Goal: Check status: Check status

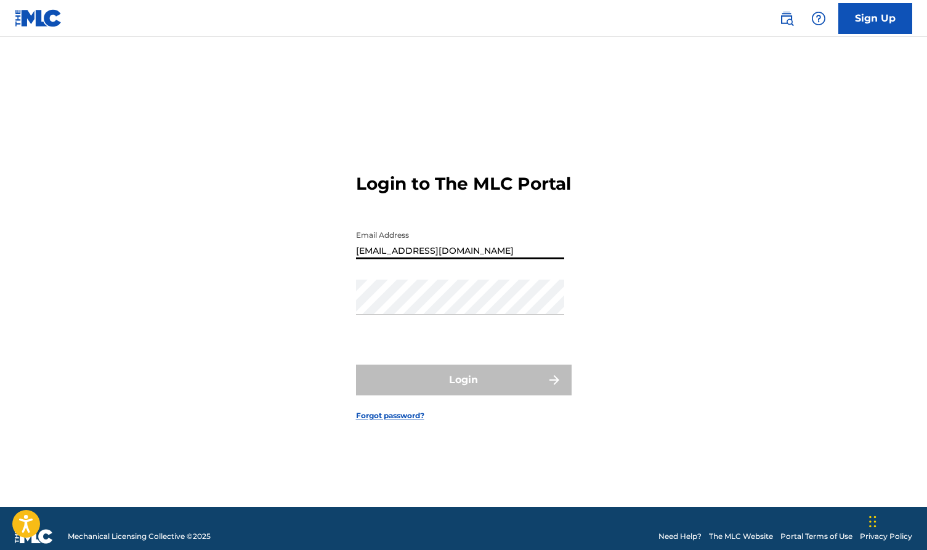
type input "[EMAIL_ADDRESS][DOMAIN_NAME]"
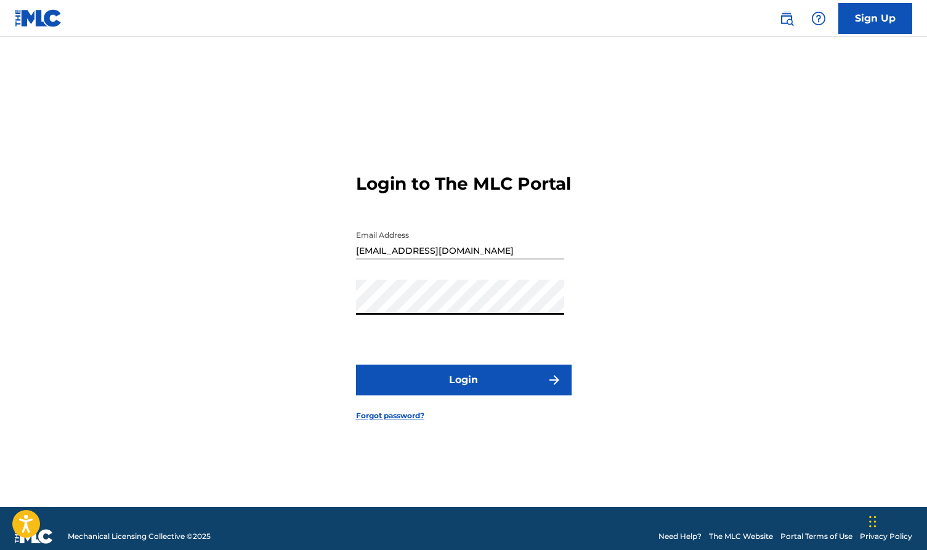
click at [482, 395] on button "Login" at bounding box center [464, 380] width 216 height 31
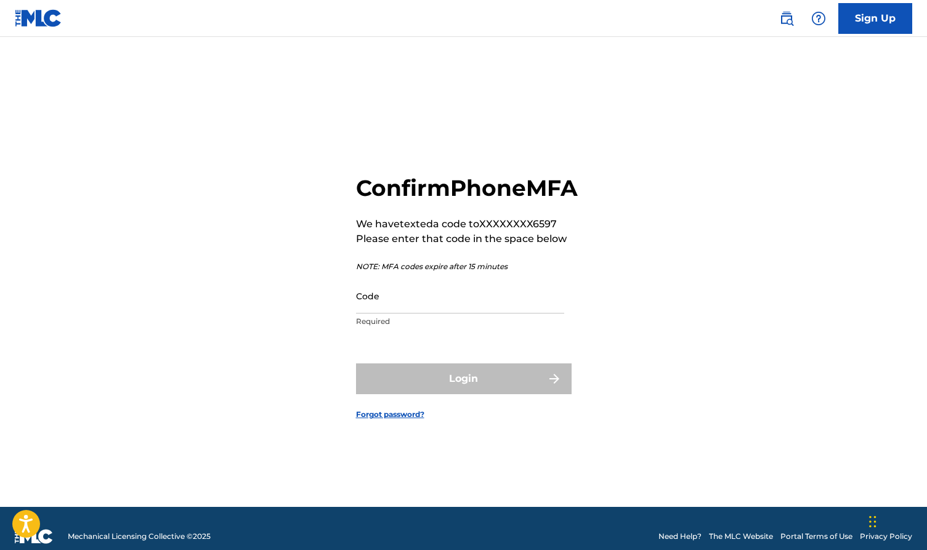
click at [402, 313] on input "Code" at bounding box center [460, 295] width 208 height 35
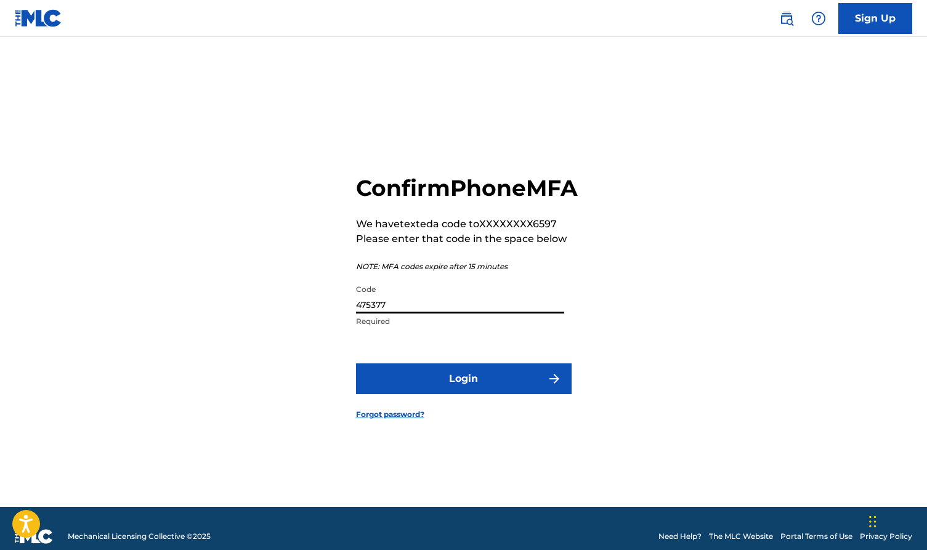
type input "475377"
click at [421, 386] on button "Login" at bounding box center [464, 378] width 216 height 31
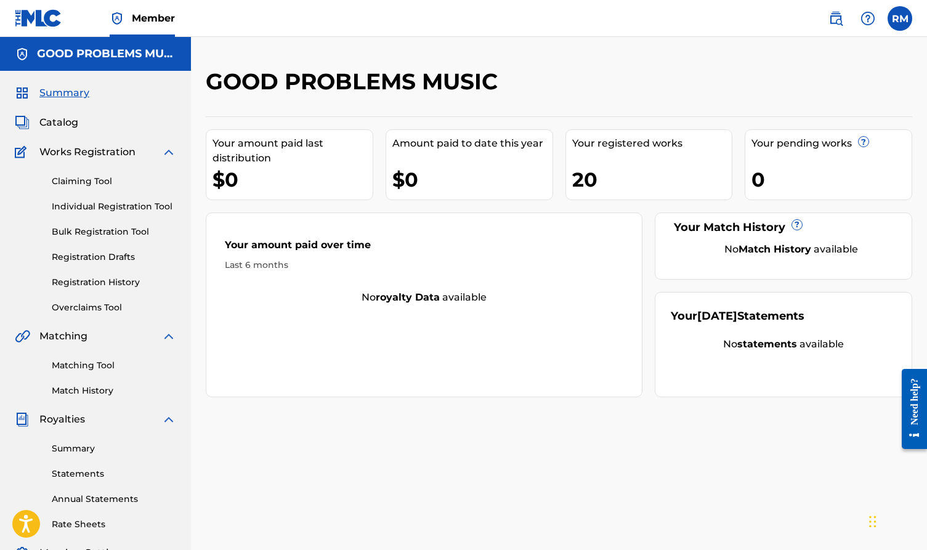
click at [87, 283] on link "Registration History" at bounding box center [114, 282] width 124 height 13
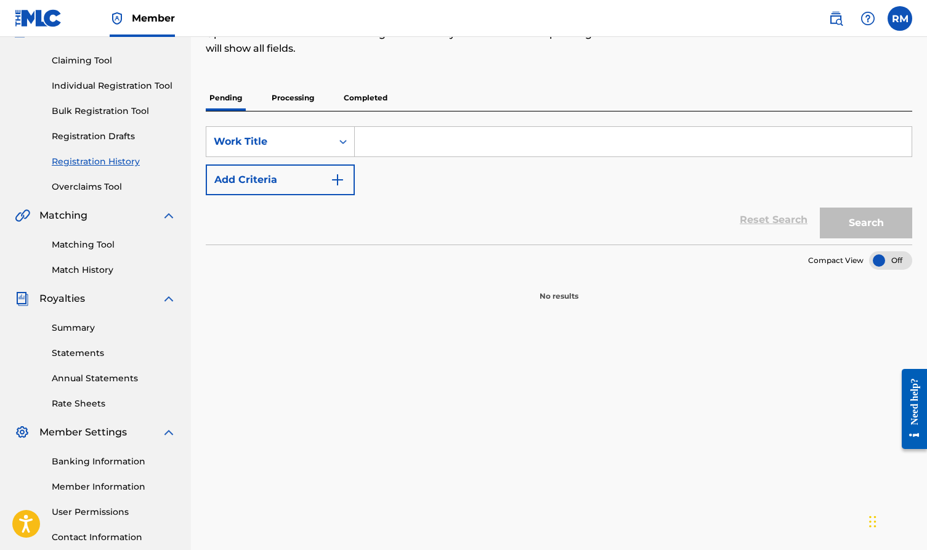
scroll to position [124, 0]
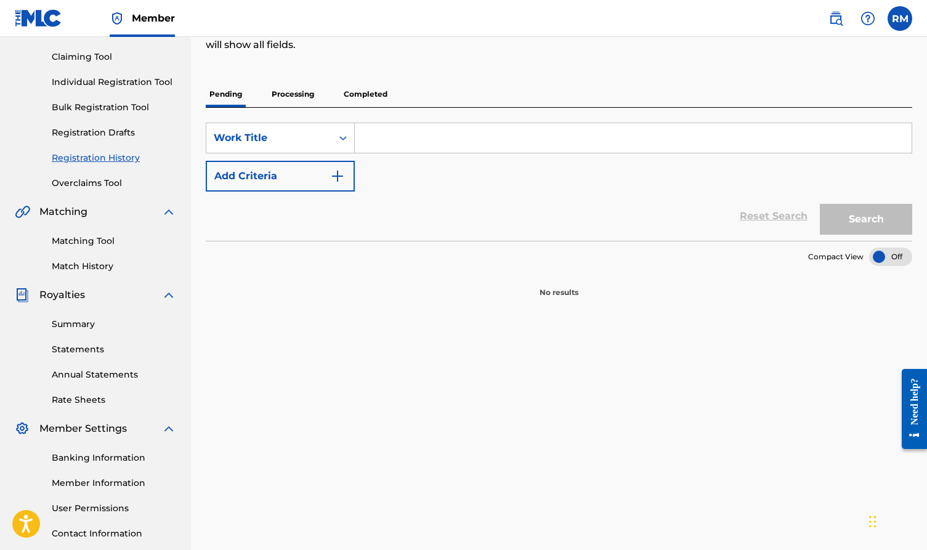
click at [295, 93] on p "Processing" at bounding box center [293, 94] width 50 height 26
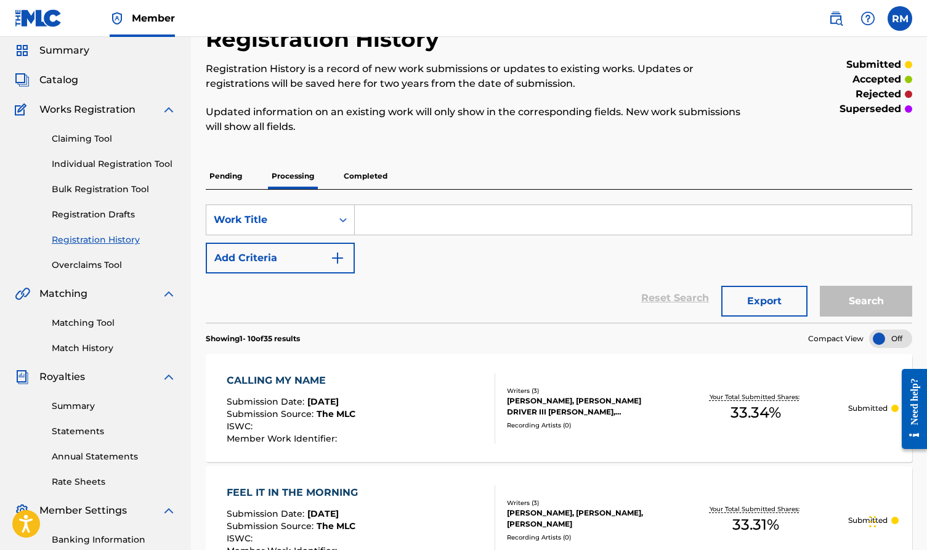
scroll to position [224, 1]
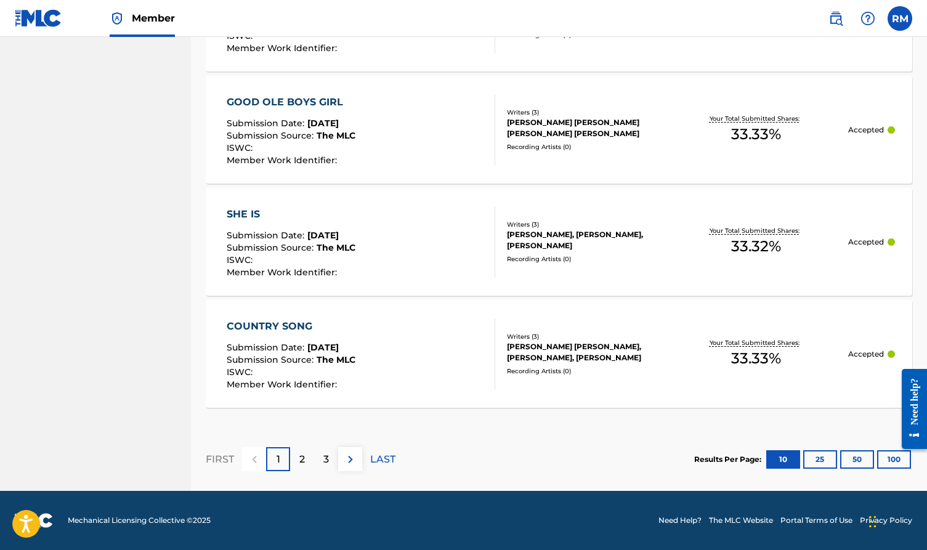
click at [300, 456] on p "2" at bounding box center [302, 459] width 6 height 15
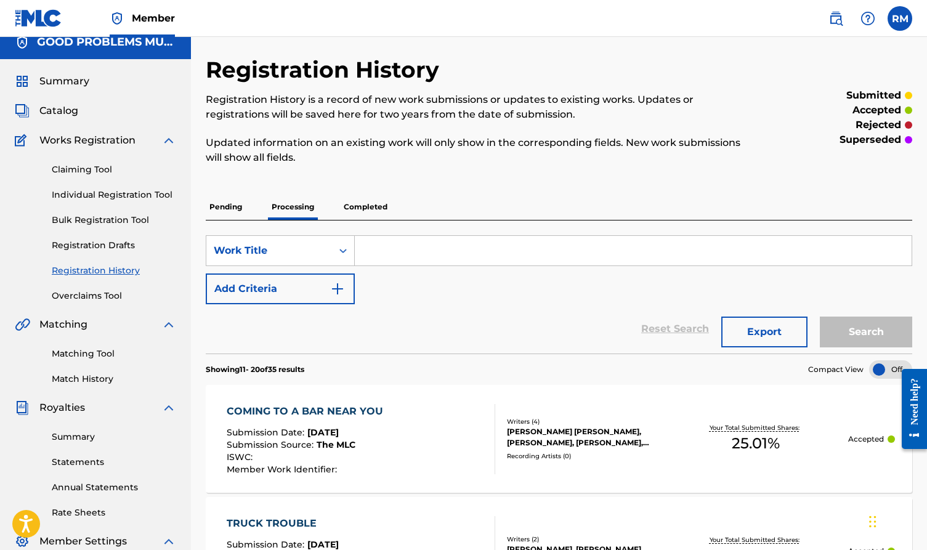
scroll to position [11, 0]
click at [367, 208] on p "Completed" at bounding box center [365, 208] width 51 height 26
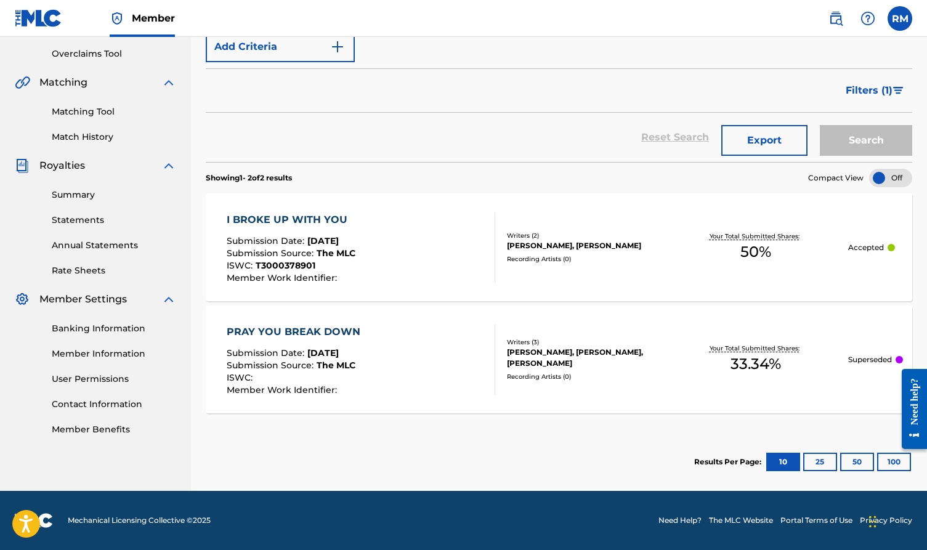
scroll to position [254, 0]
click at [429, 335] on div "PRAY YOU BREAK DOWN Submission Date : [DATE] Submission Source : The MLC ISWC :…" at bounding box center [361, 360] width 268 height 70
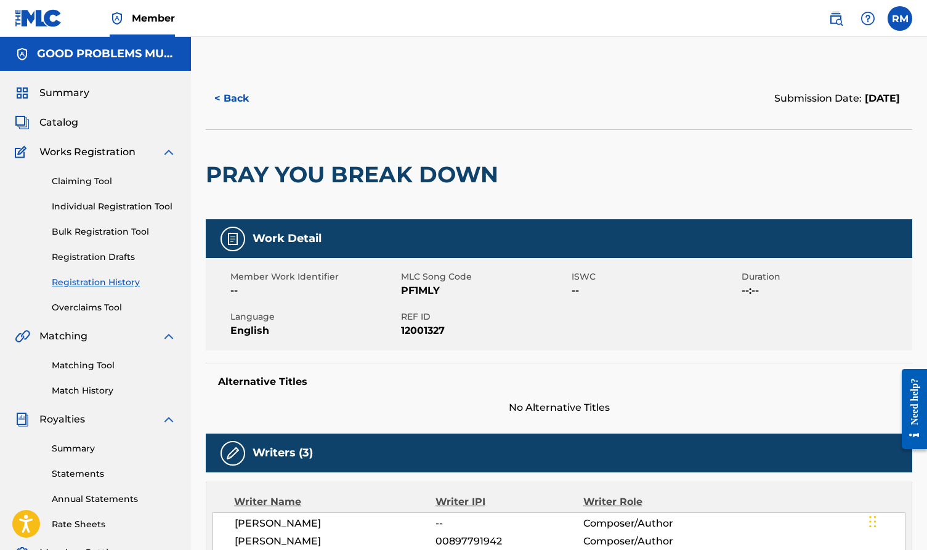
click at [231, 97] on button "< Back" at bounding box center [243, 98] width 74 height 31
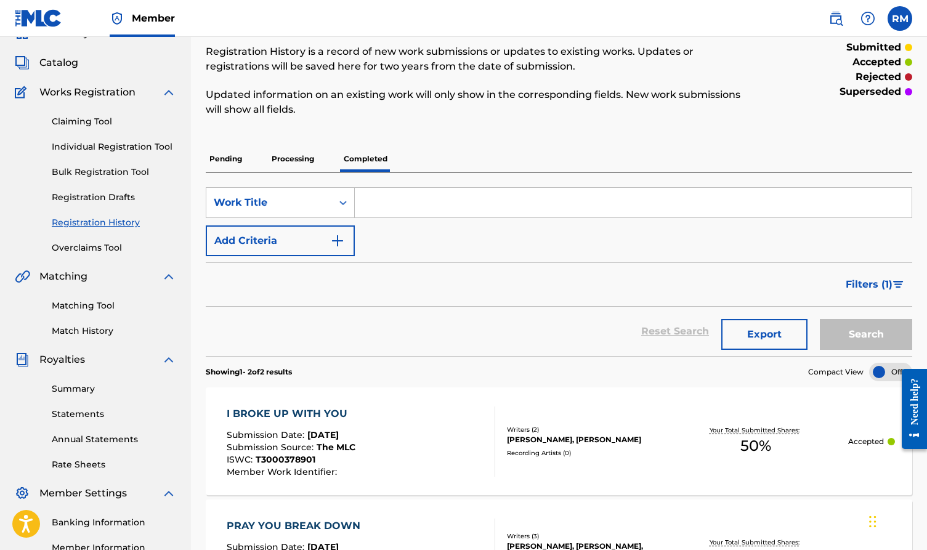
scroll to position [61, 0]
click at [283, 157] on p "Processing" at bounding box center [293, 158] width 50 height 26
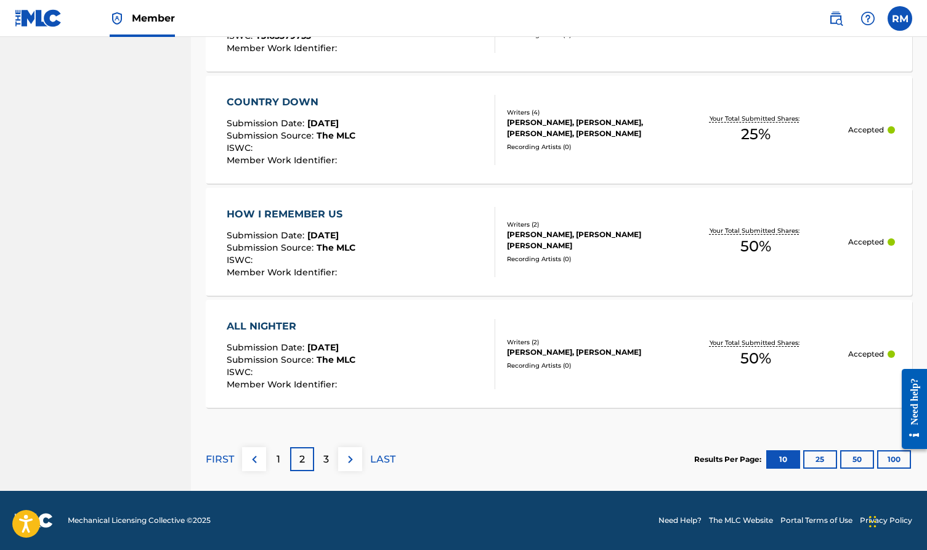
scroll to position [1105, 0]
click at [329, 454] on div "3" at bounding box center [326, 459] width 24 height 24
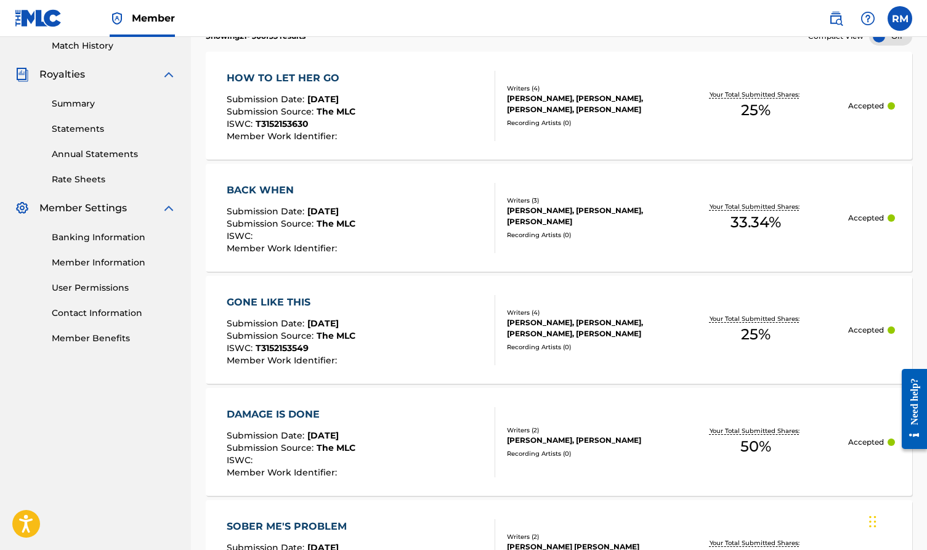
scroll to position [360, 0]
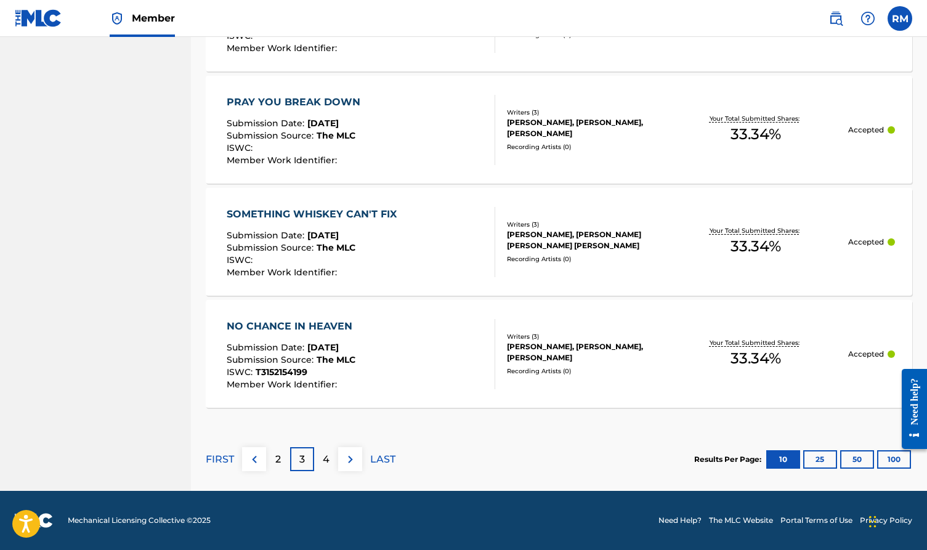
click at [326, 463] on p "4" at bounding box center [326, 459] width 7 height 15
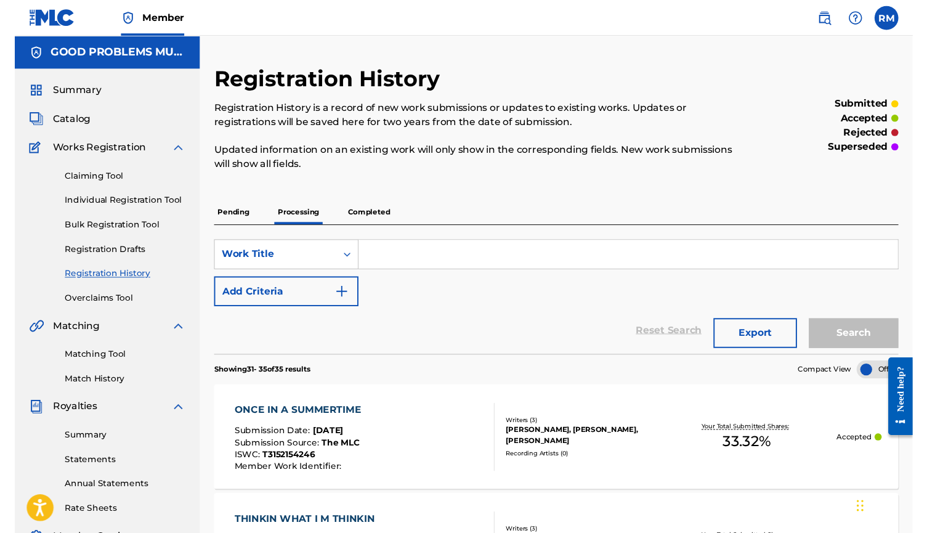
scroll to position [0, 0]
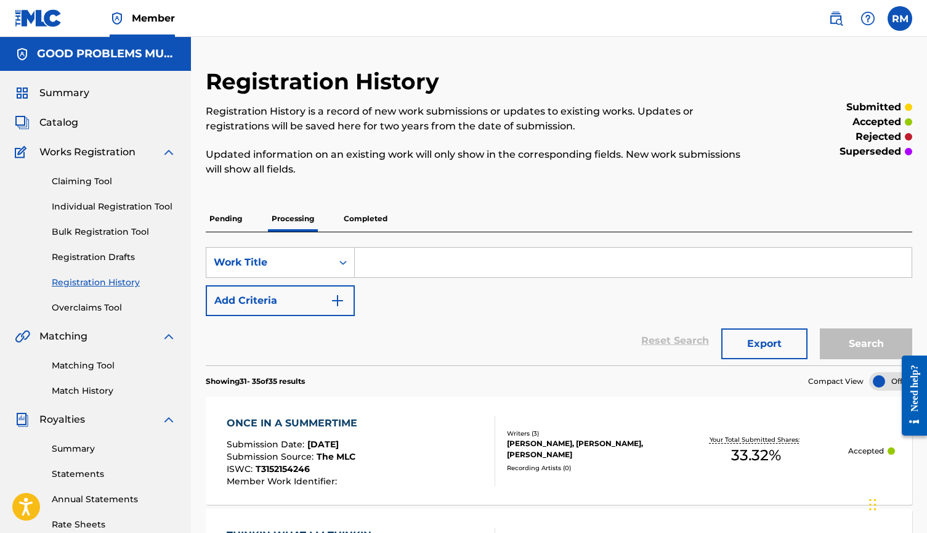
click at [903, 23] on label at bounding box center [899, 18] width 25 height 25
click at [900, 18] on input "RM [PERSON_NAME] [EMAIL_ADDRESS][DOMAIN_NAME] Notification Preferences Profile …" at bounding box center [900, 18] width 0 height 0
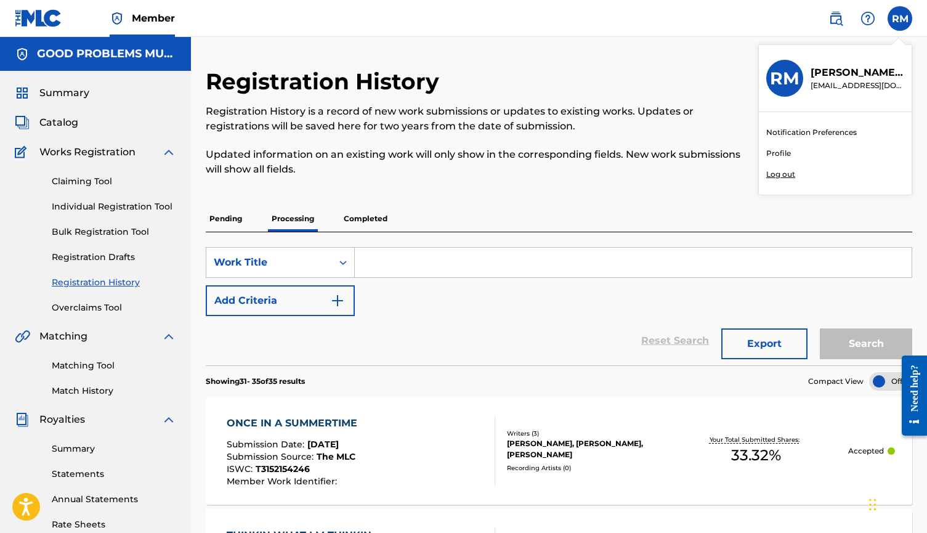
click at [781, 176] on p "Log out" at bounding box center [780, 174] width 29 height 11
click at [900, 18] on input "RM [PERSON_NAME] [EMAIL_ADDRESS][DOMAIN_NAME] Notification Preferences Profile …" at bounding box center [900, 18] width 0 height 0
